Goal: Check status: Check status

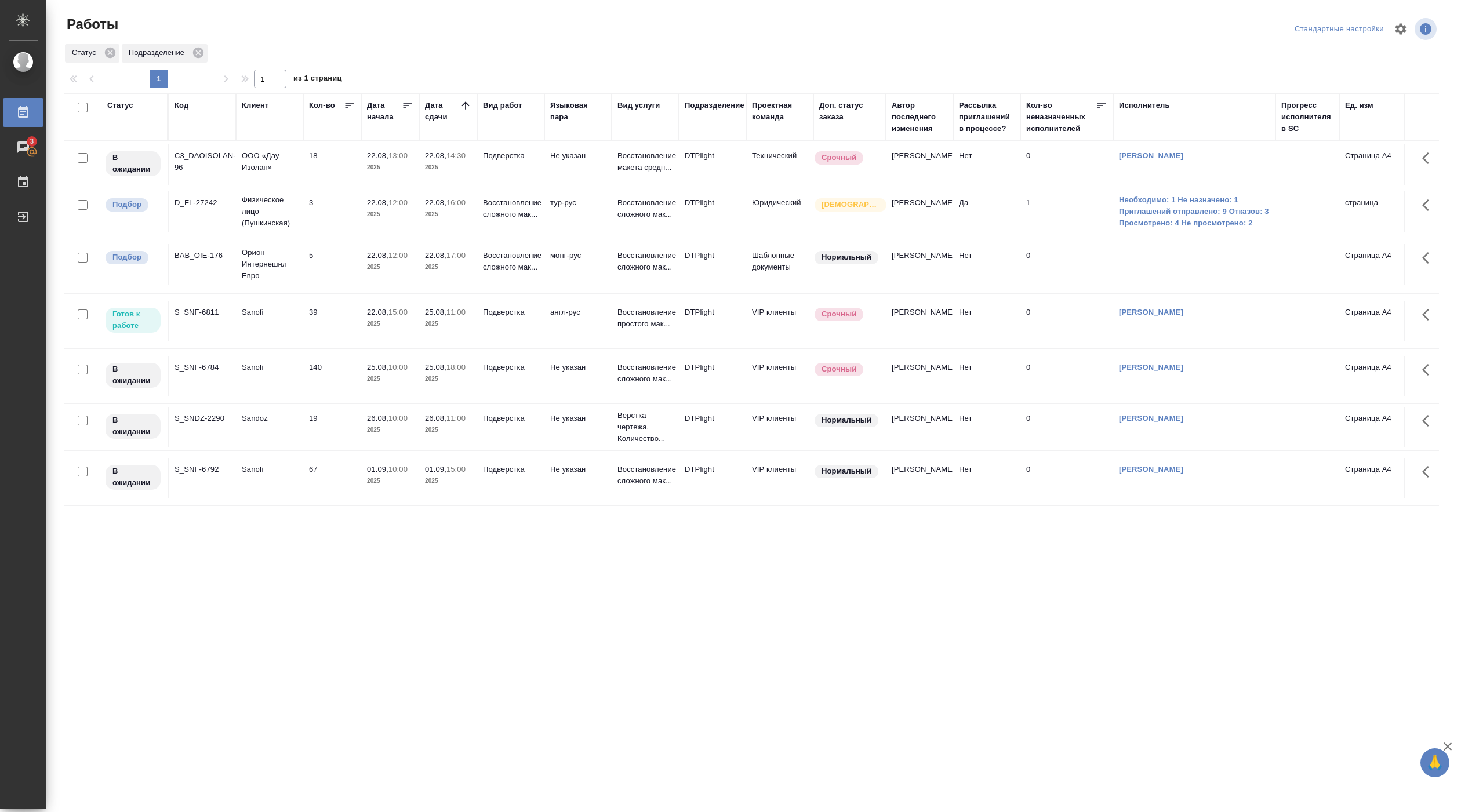
click at [400, 164] on p "2025" at bounding box center [390, 167] width 47 height 12
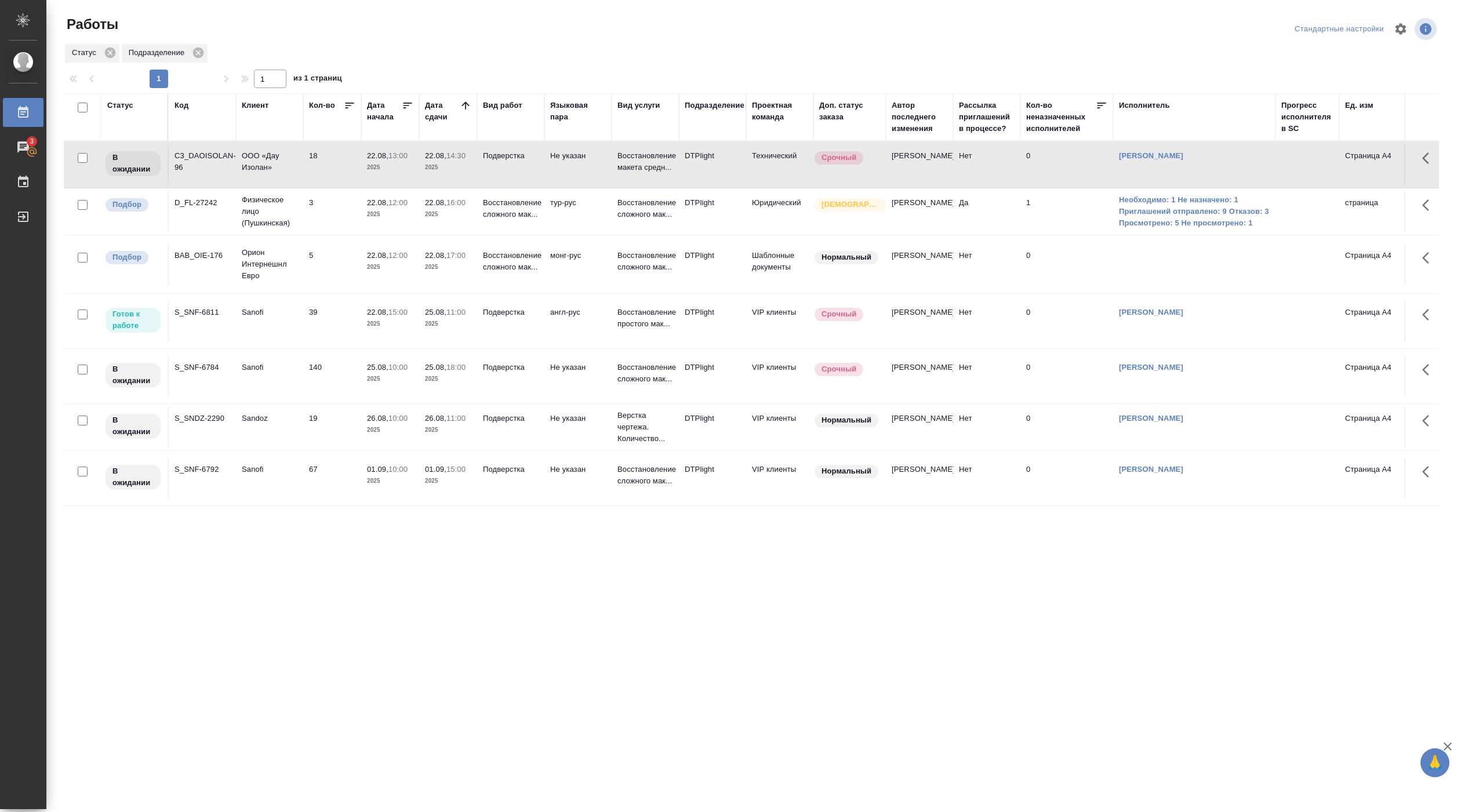
click at [260, 185] on td "Sanofi" at bounding box center [270, 165] width 68 height 41
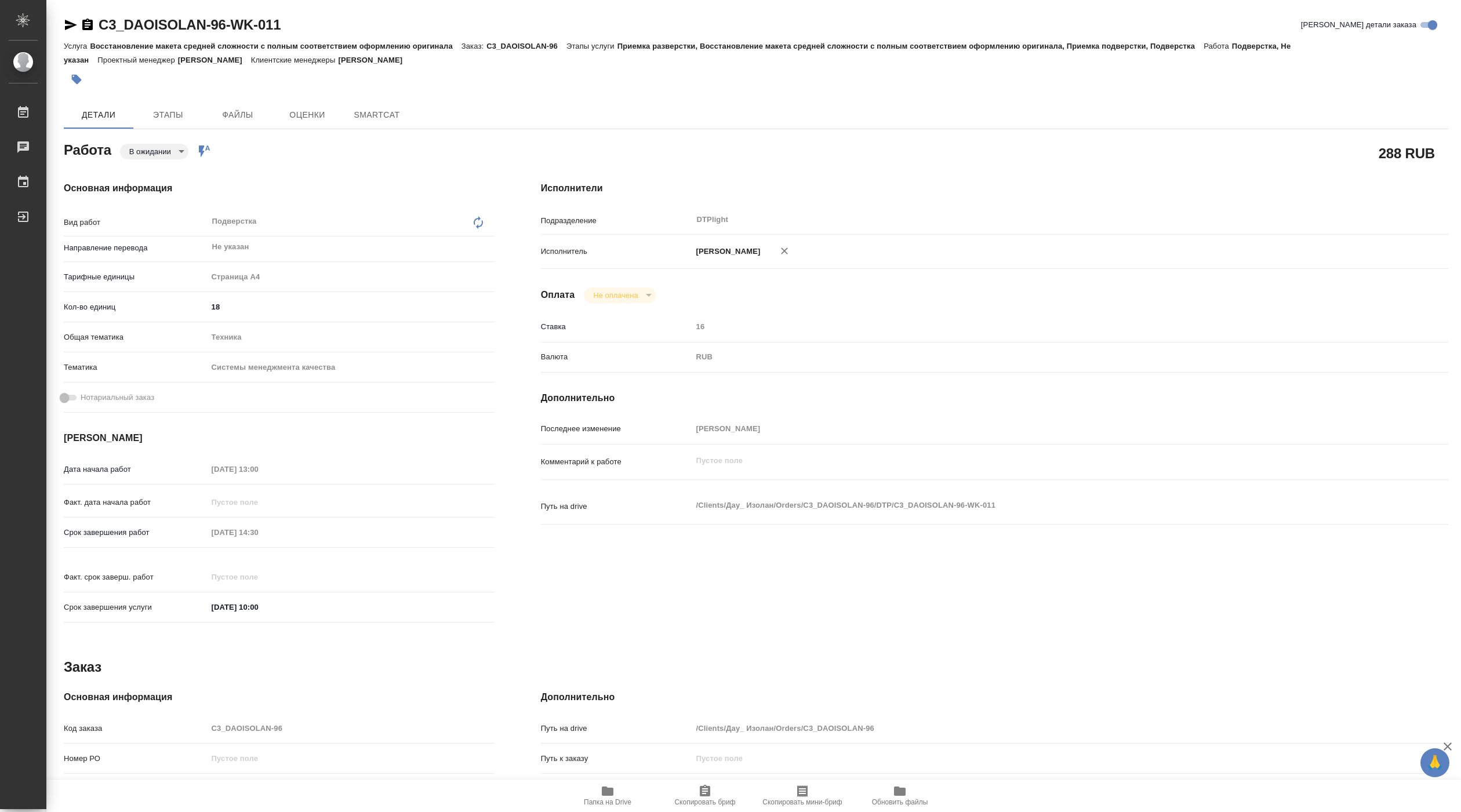
type textarea "x"
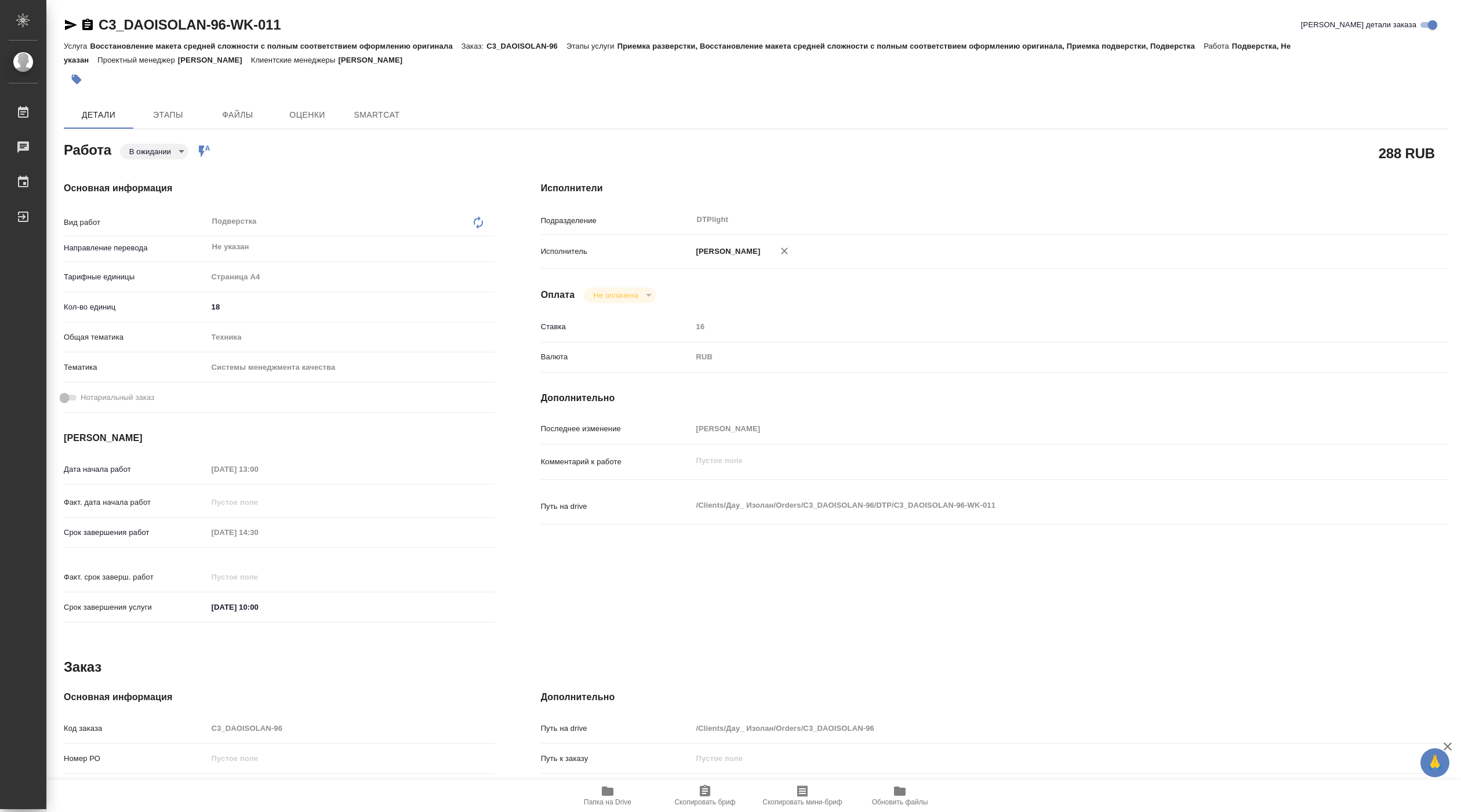
type textarea "x"
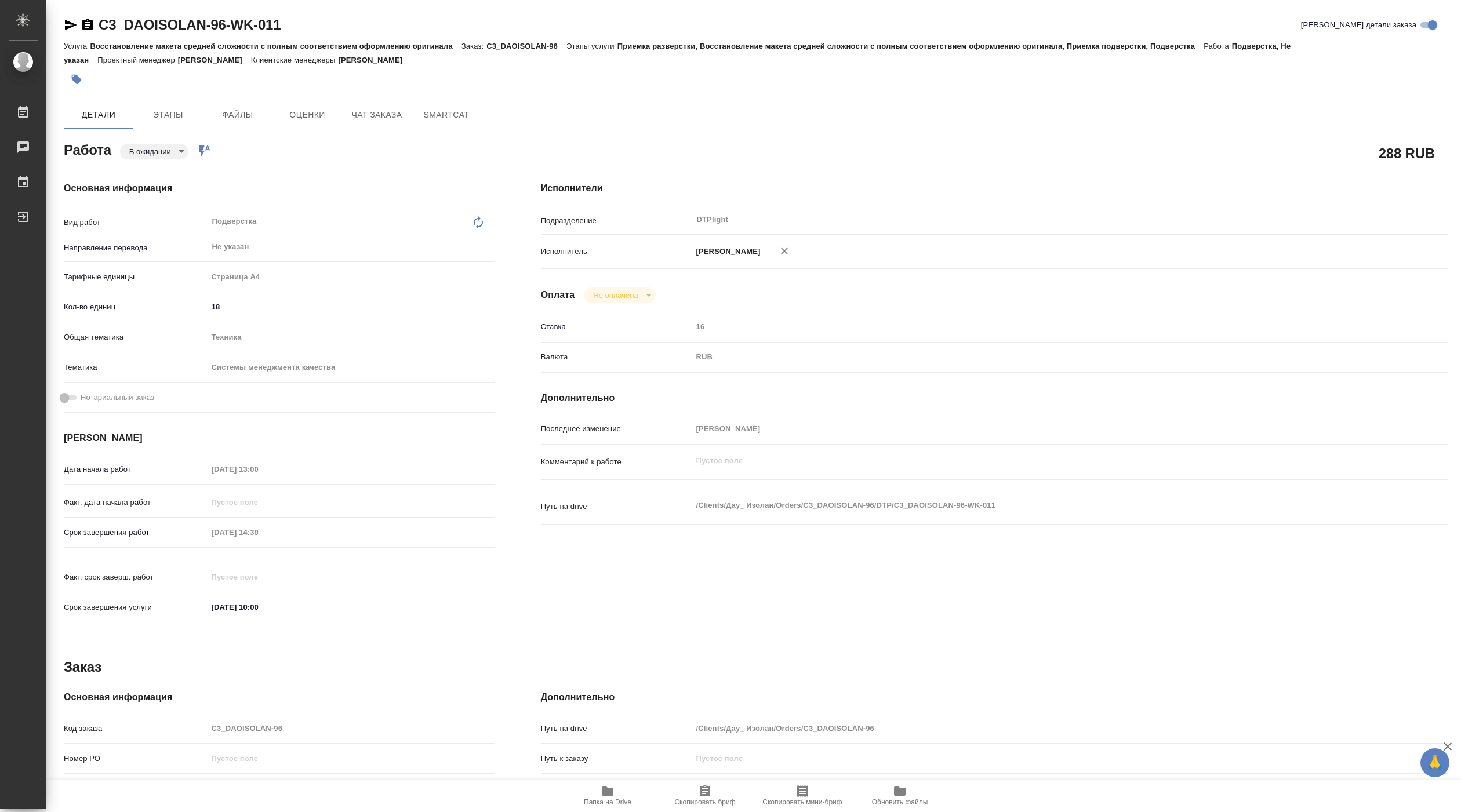
type textarea "x"
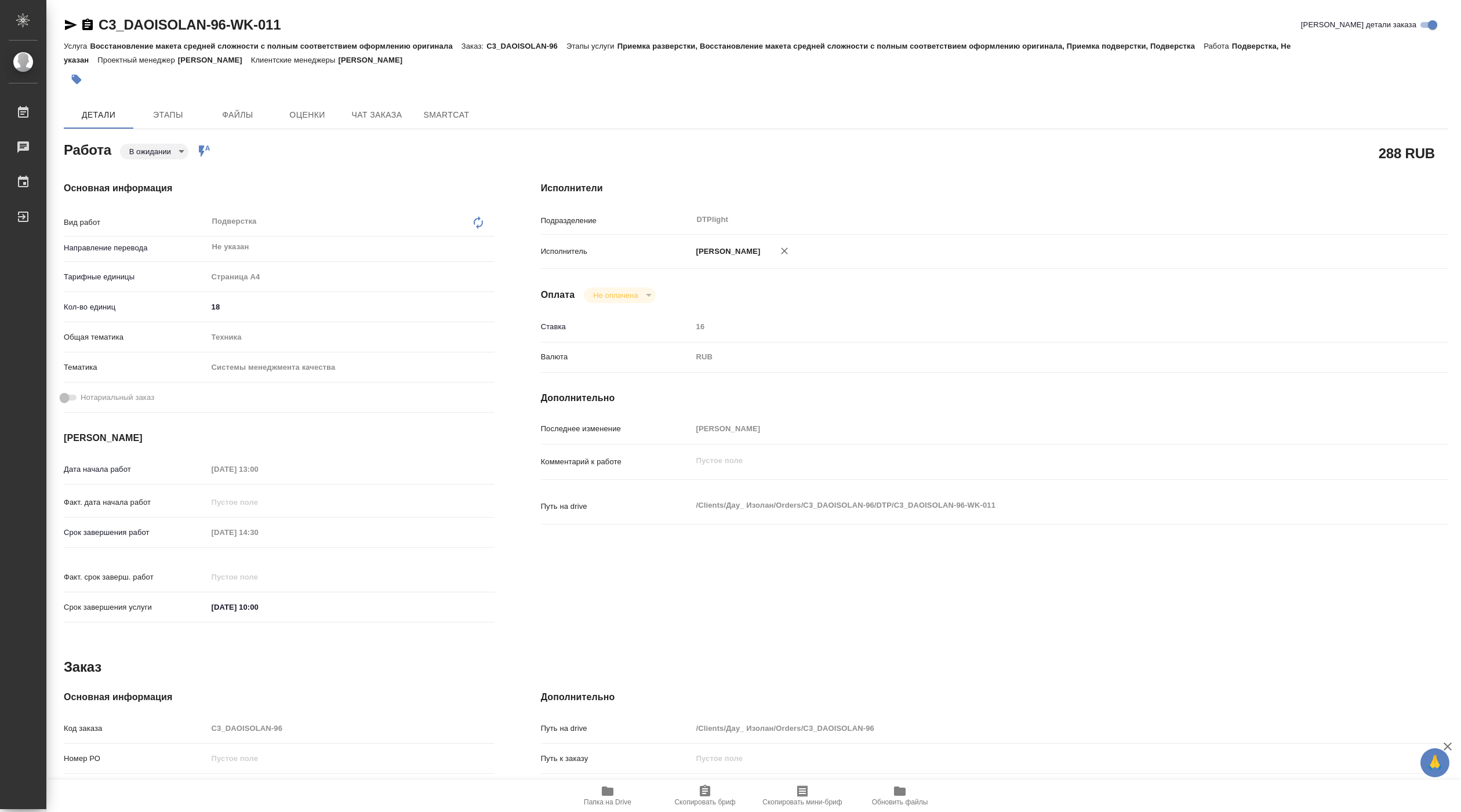
type textarea "x"
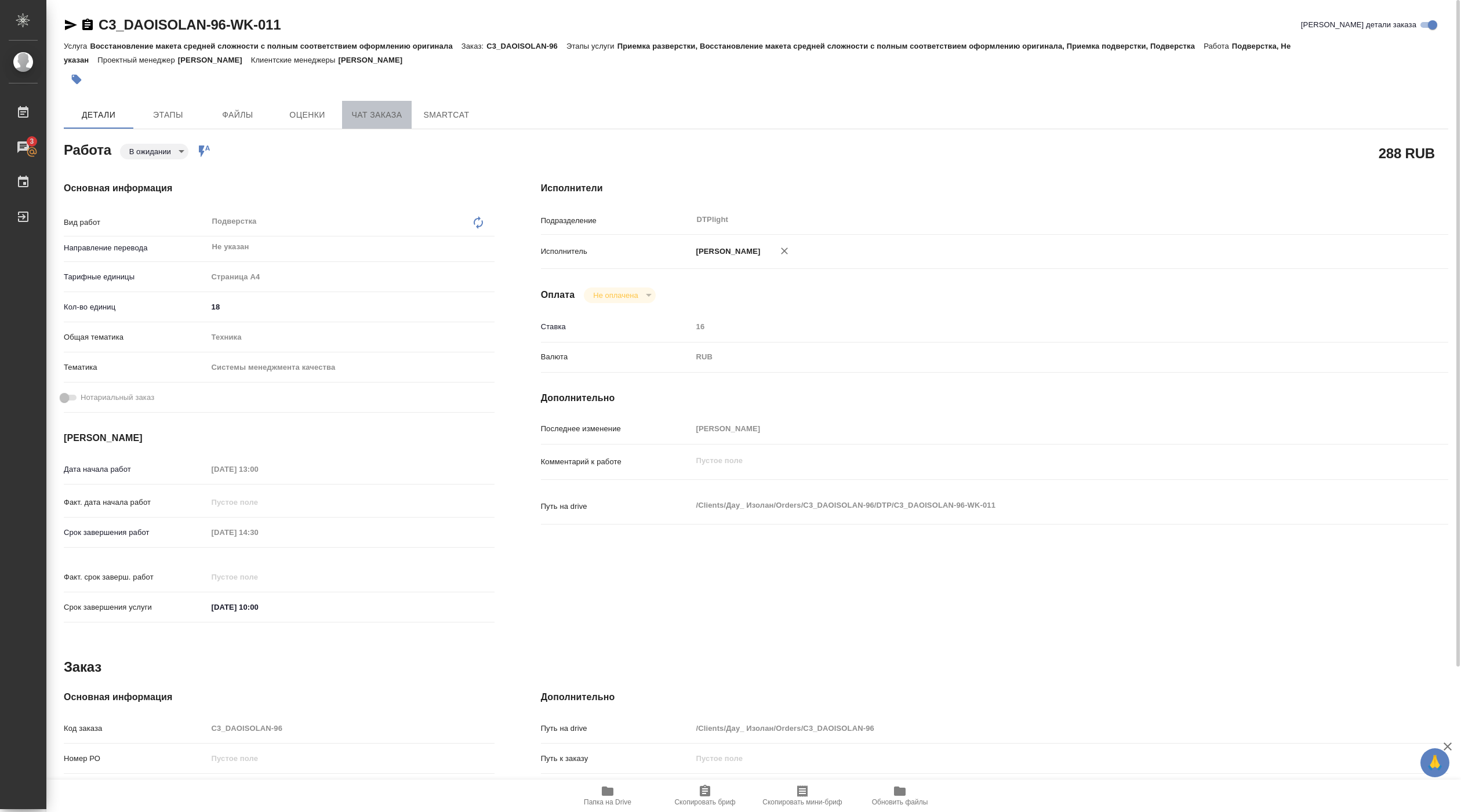
click at [373, 108] on span "Чат заказа" at bounding box center [377, 115] width 56 height 14
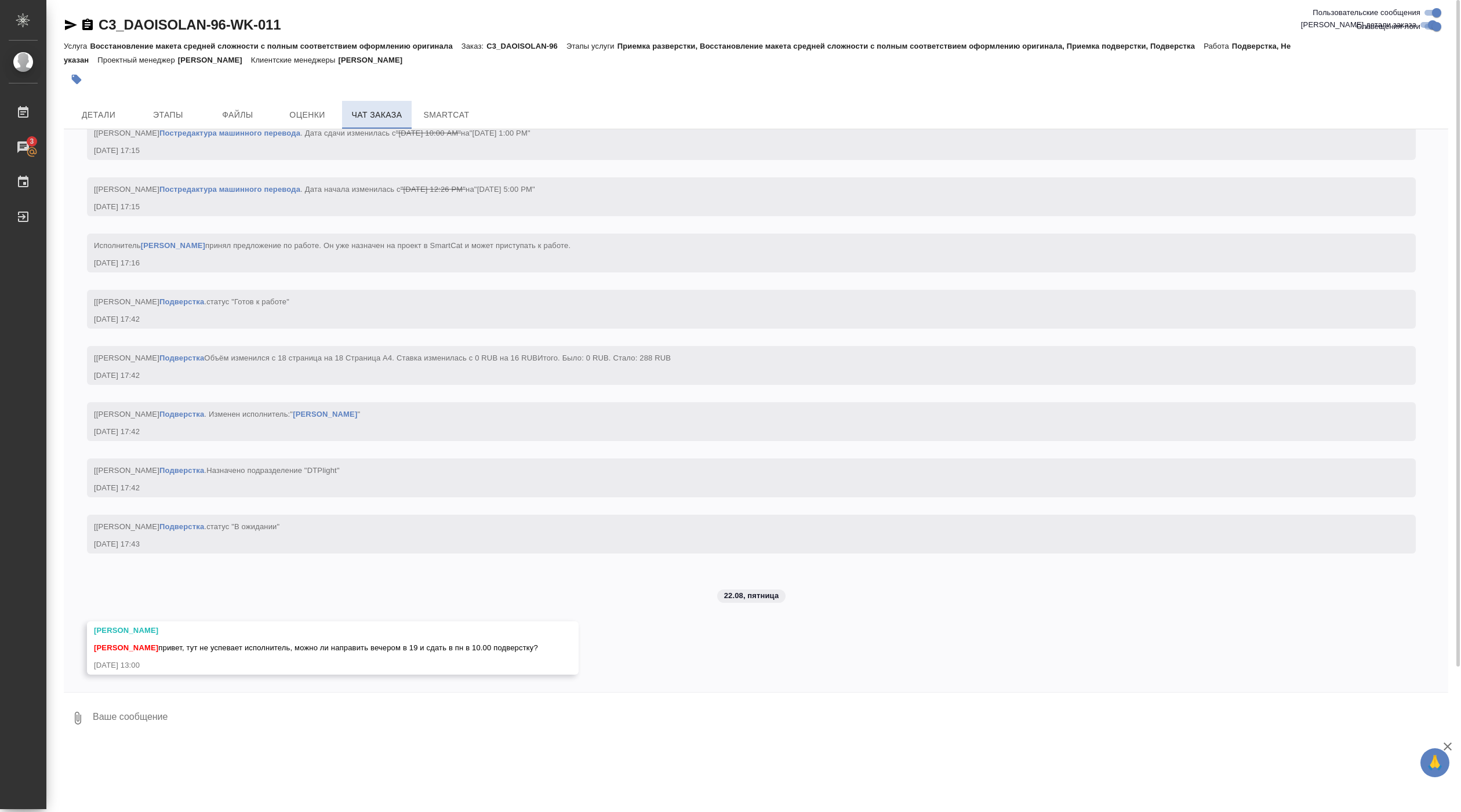
scroll to position [2812, 0]
click at [96, 123] on button "Детали" at bounding box center [98, 114] width 69 height 28
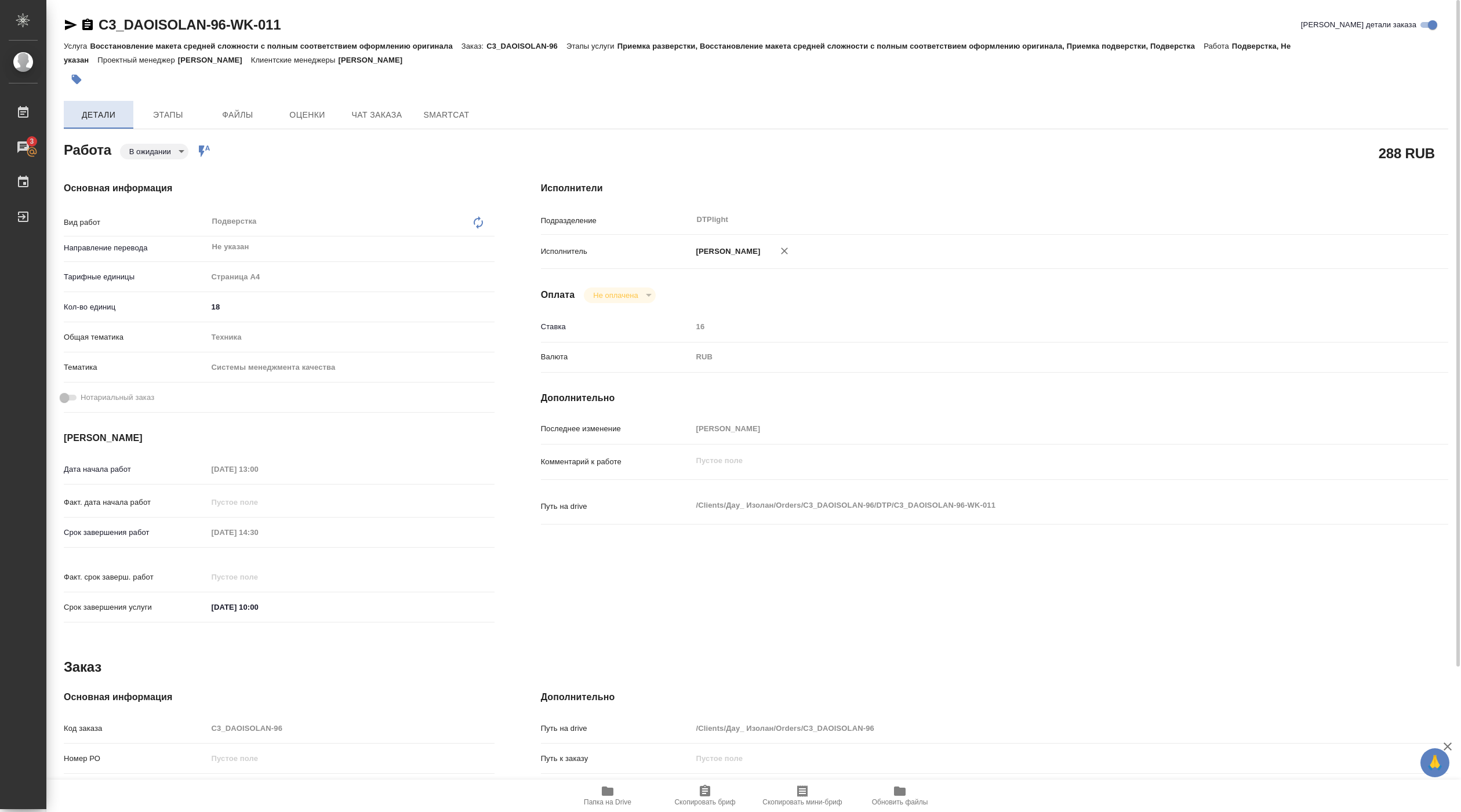
type textarea "x"
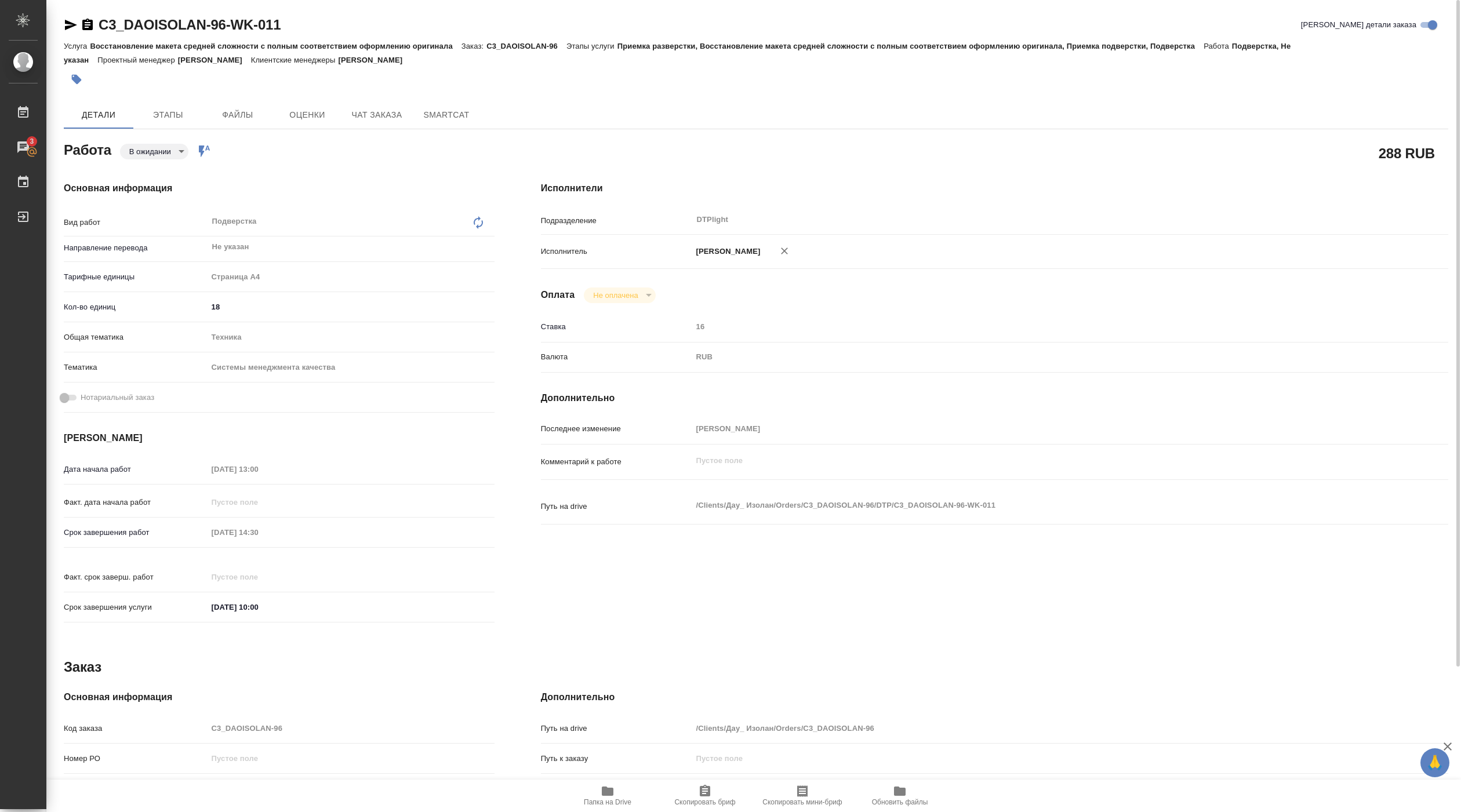
type textarea "x"
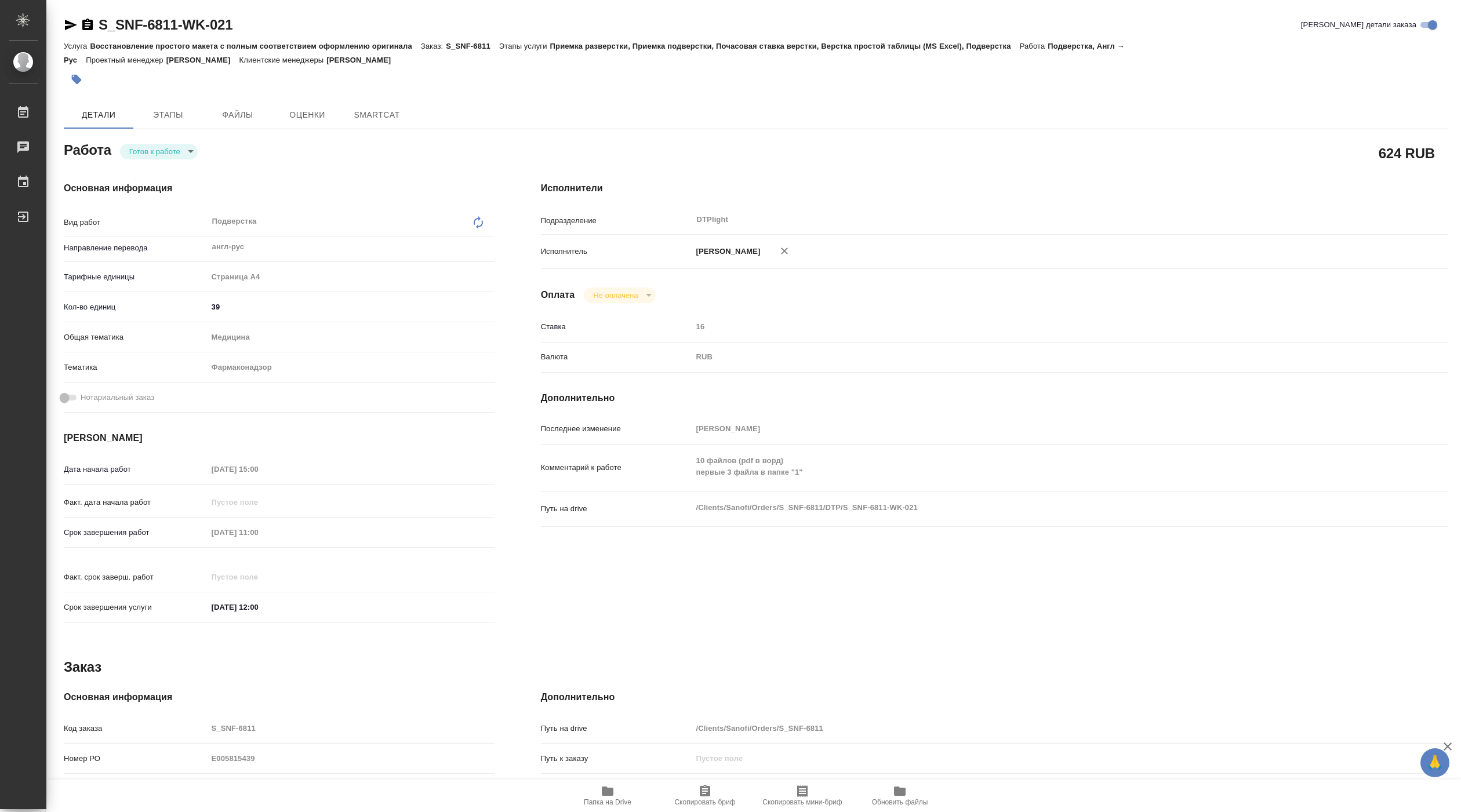
type textarea "x"
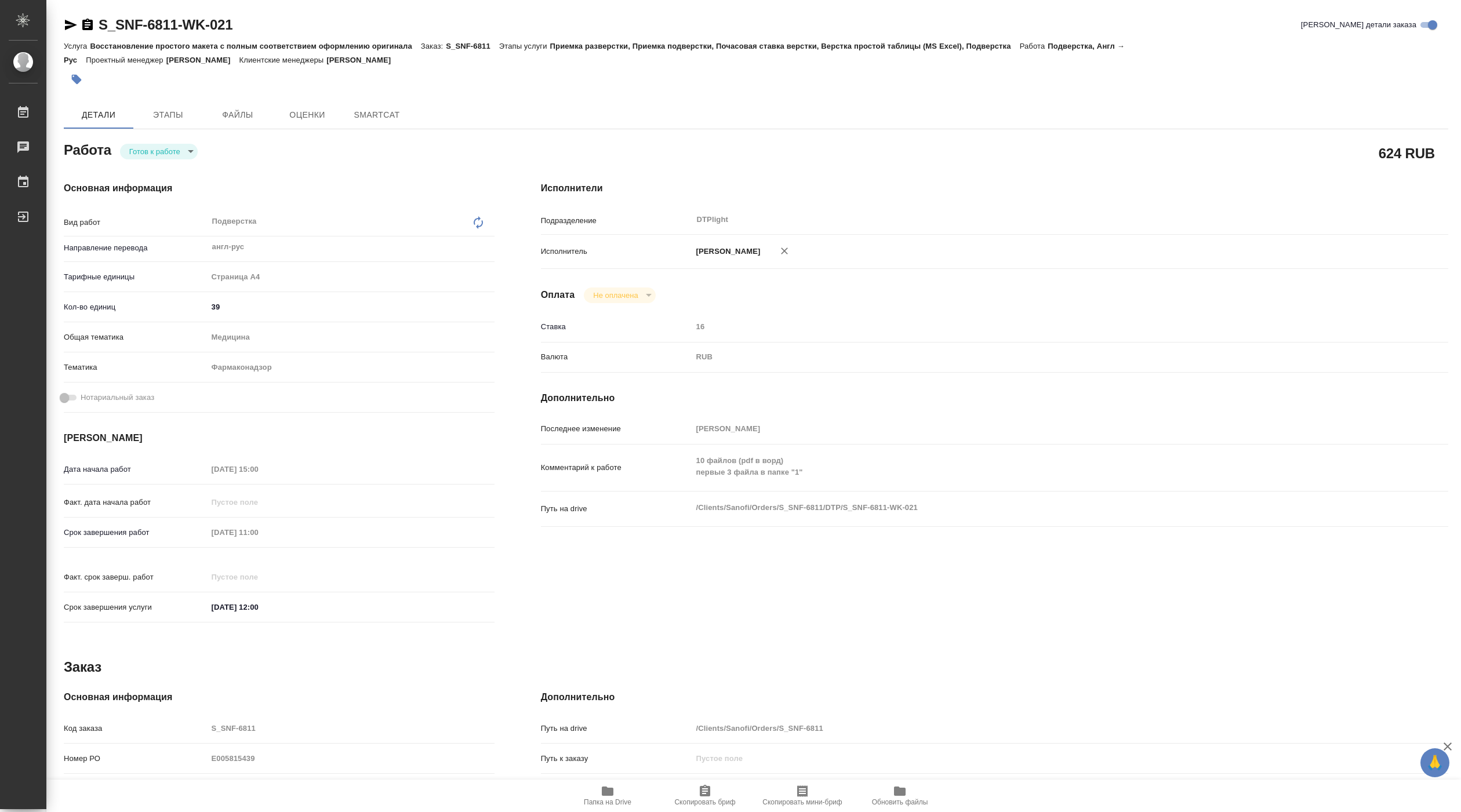
type textarea "x"
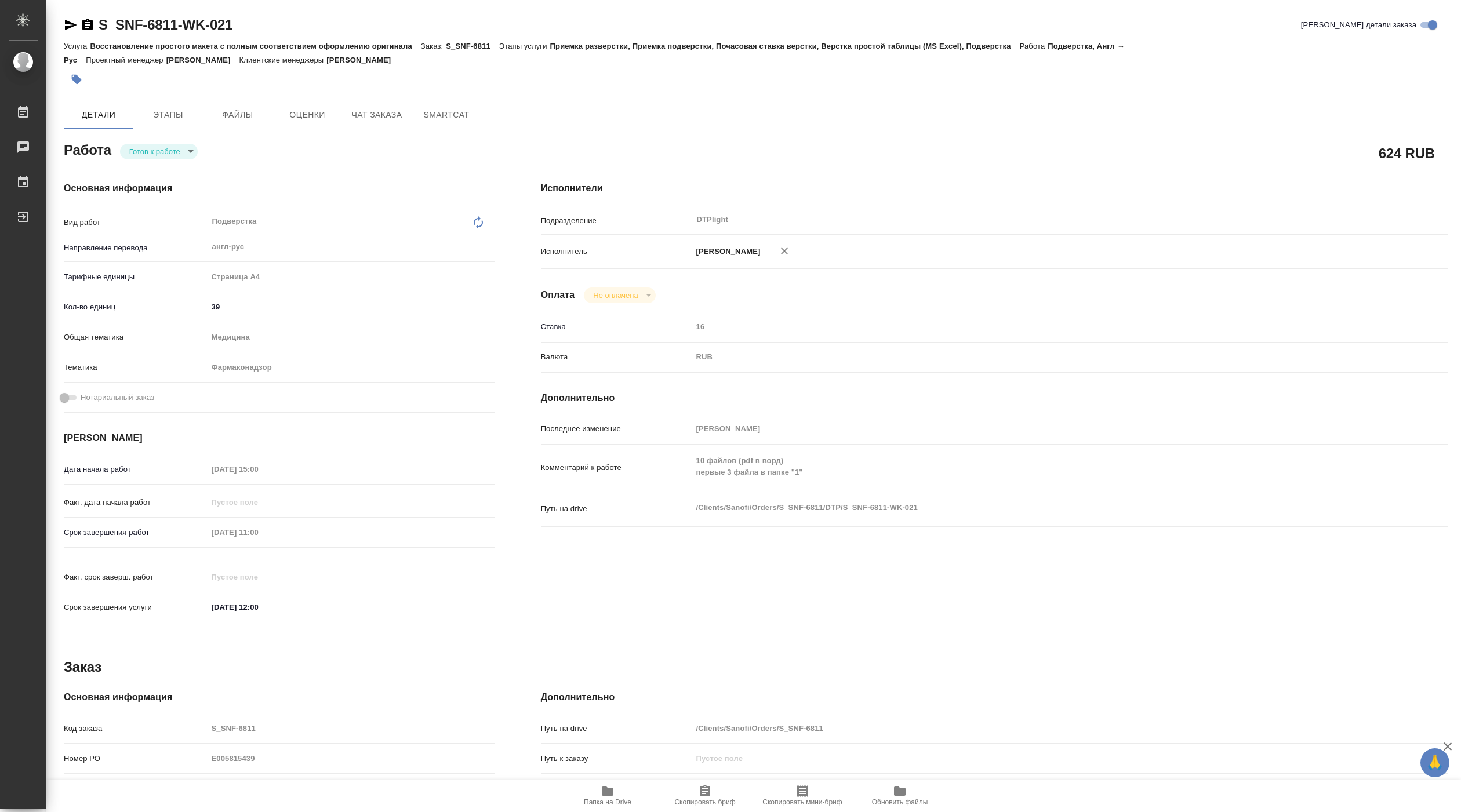
type textarea "x"
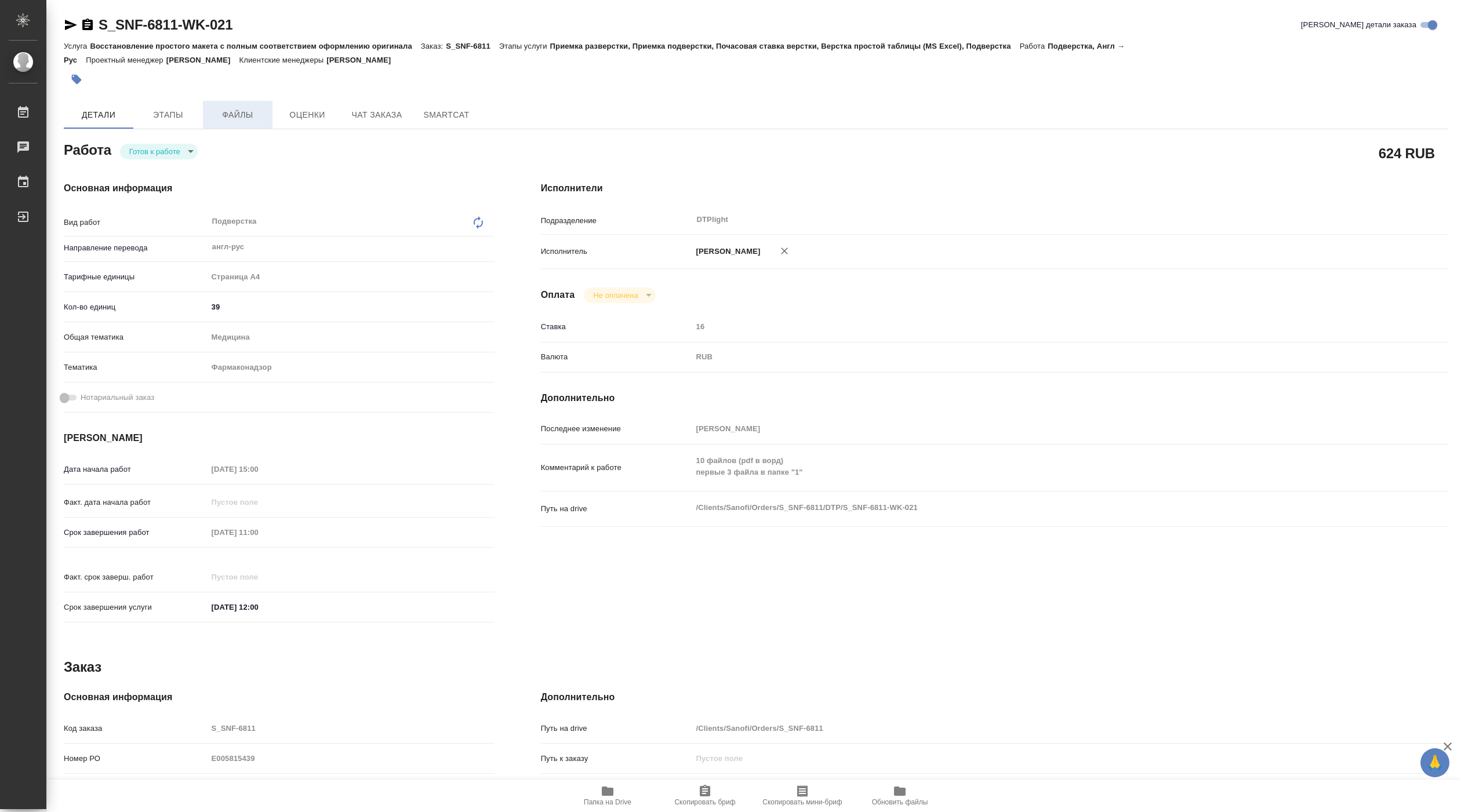
type textarea "x"
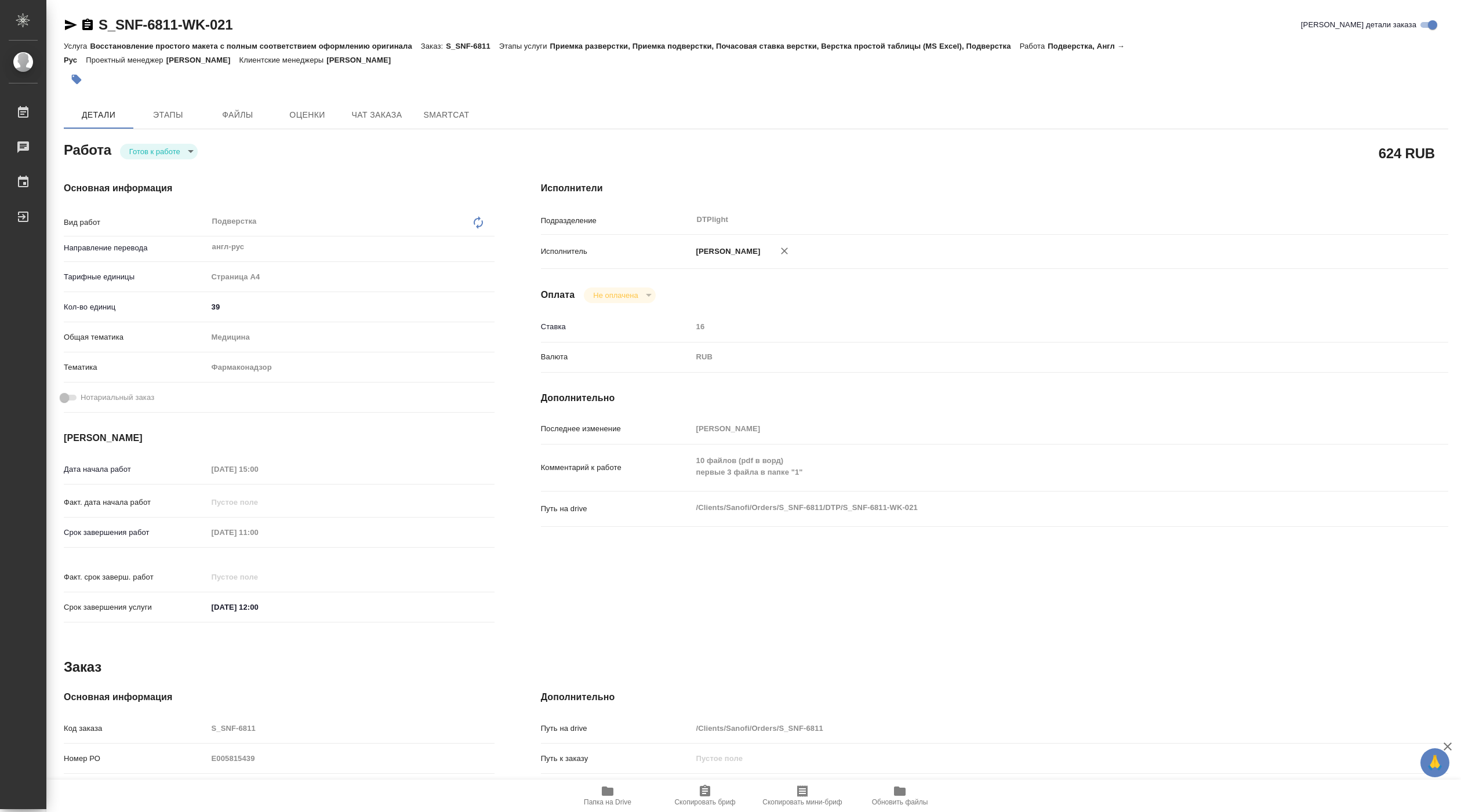
click at [180, 148] on body "🙏 .cls-1 fill:#fff; AWATERA Pankina Anna Работы Чаты График Выйти S_SNF-6811-WK…" at bounding box center [730, 406] width 1461 height 812
click at [176, 148] on li "В работе" at bounding box center [159, 151] width 78 height 19
type textarea "x"
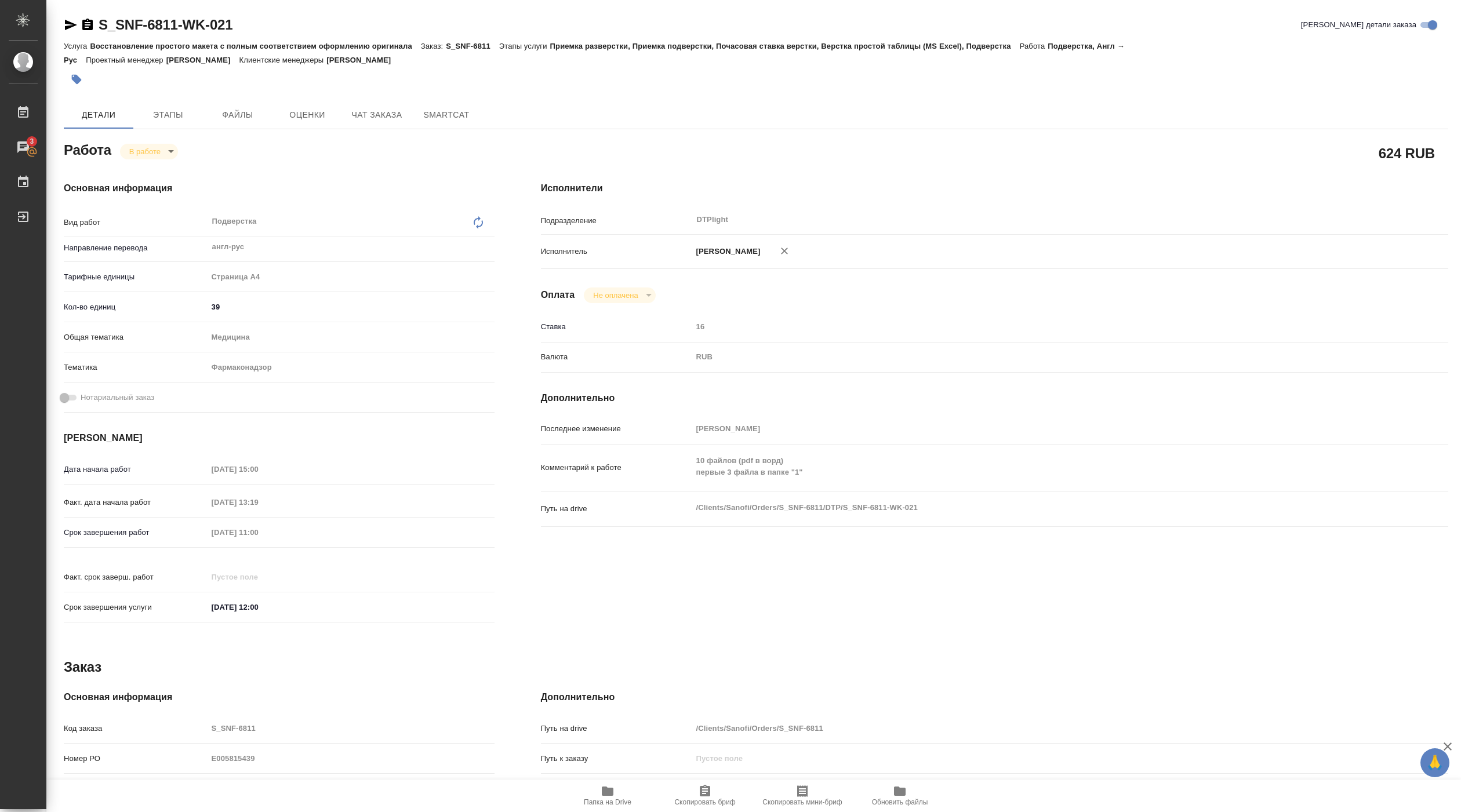
type textarea "x"
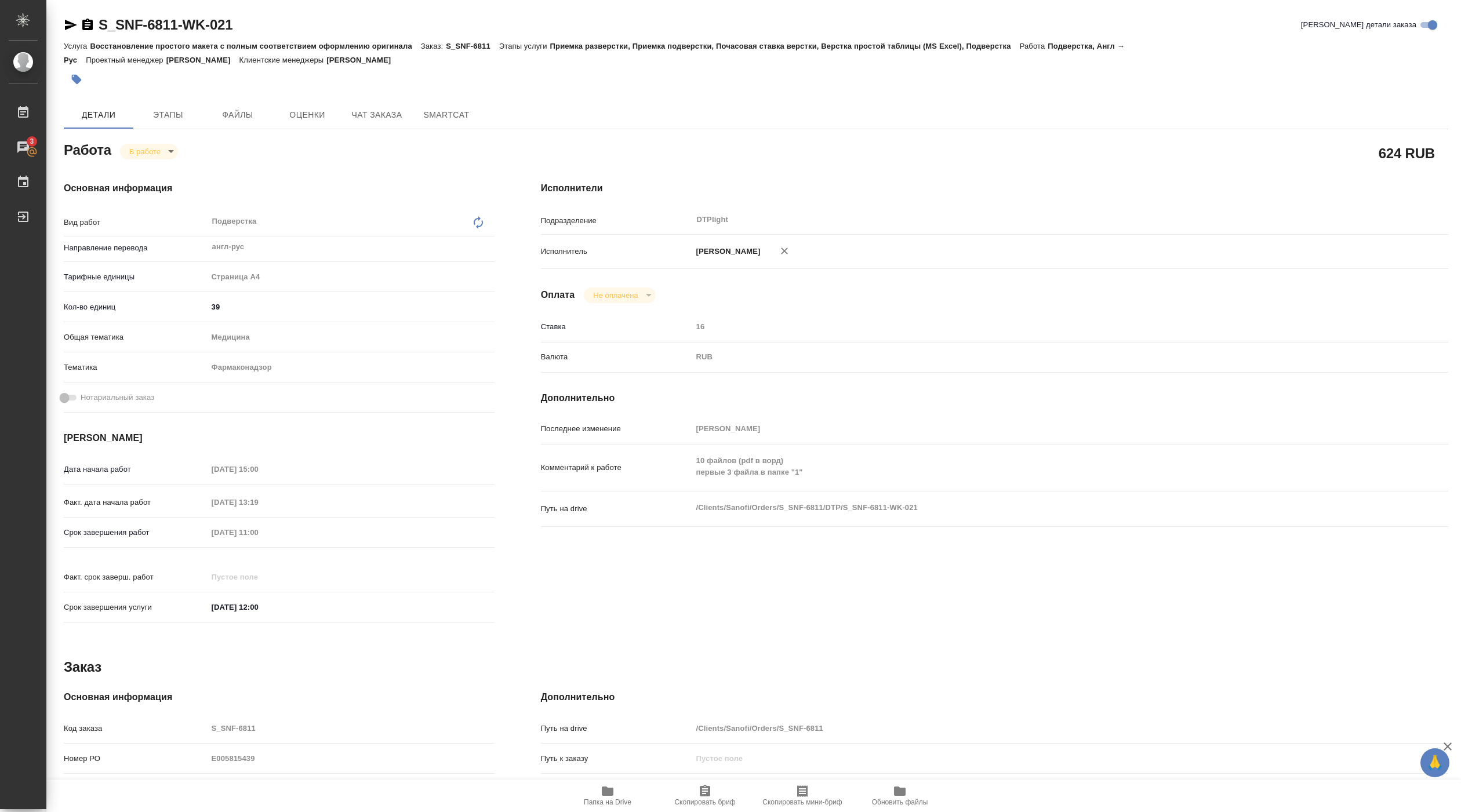
type textarea "x"
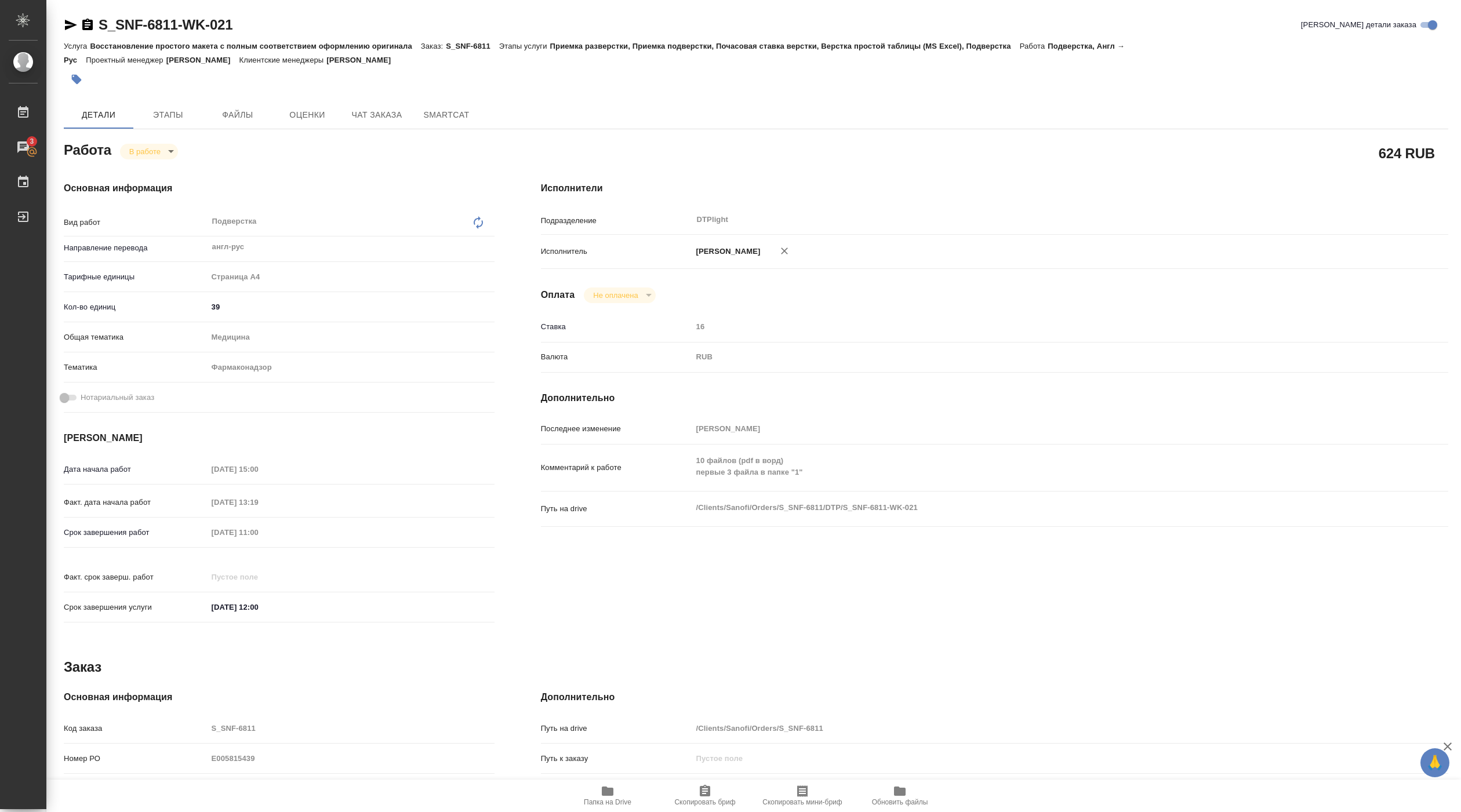
type textarea "x"
